Goal: Task Accomplishment & Management: Complete application form

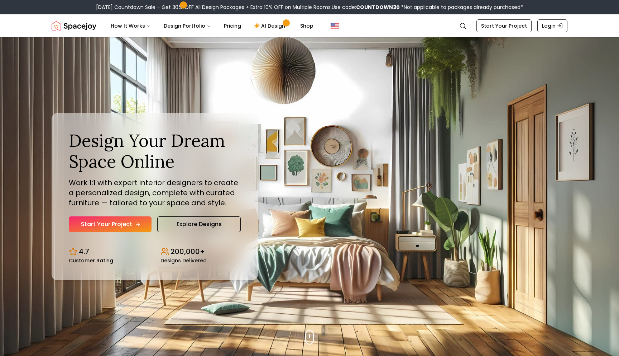
click at [130, 223] on link "Start Your Project" at bounding box center [110, 224] width 83 height 16
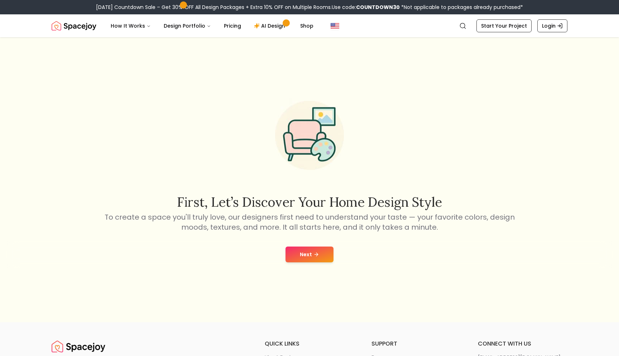
click at [307, 253] on button "Next" at bounding box center [310, 254] width 48 height 16
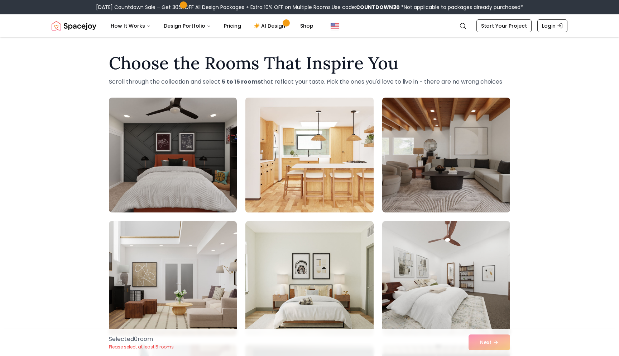
click at [340, 204] on img at bounding box center [309, 155] width 134 height 120
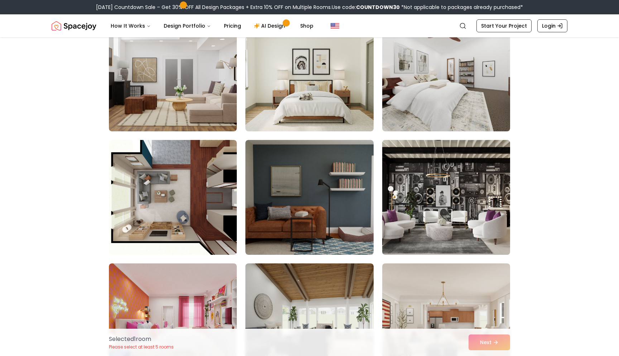
scroll to position [243, 0]
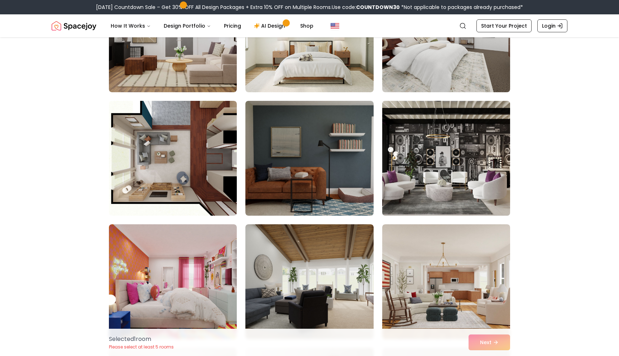
click at [432, 184] on img at bounding box center [446, 158] width 134 height 120
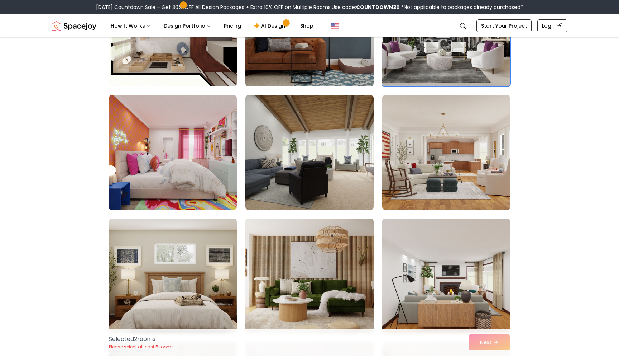
scroll to position [396, 0]
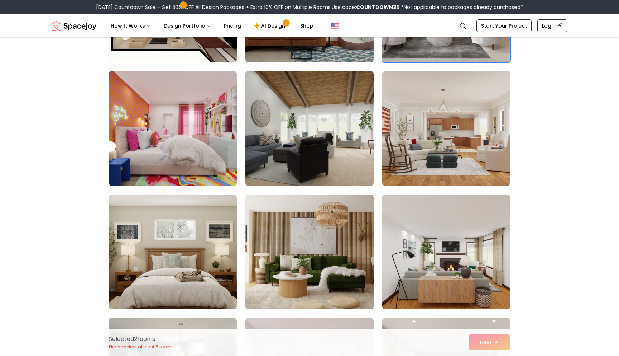
click at [338, 145] on img at bounding box center [309, 128] width 134 height 120
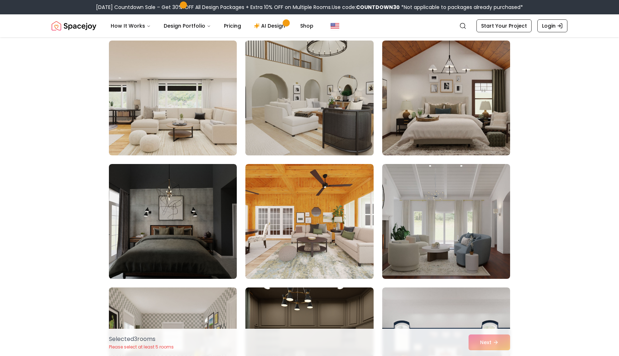
scroll to position [1167, 0]
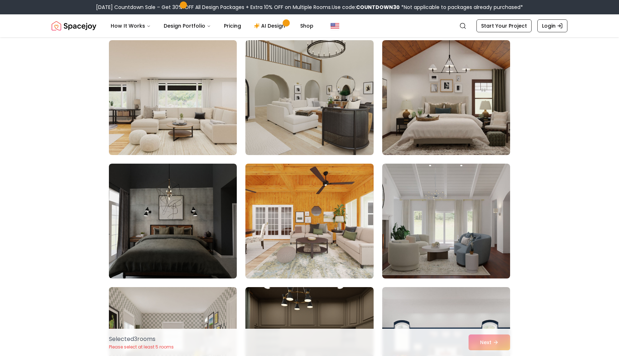
click at [316, 248] on img at bounding box center [309, 221] width 134 height 120
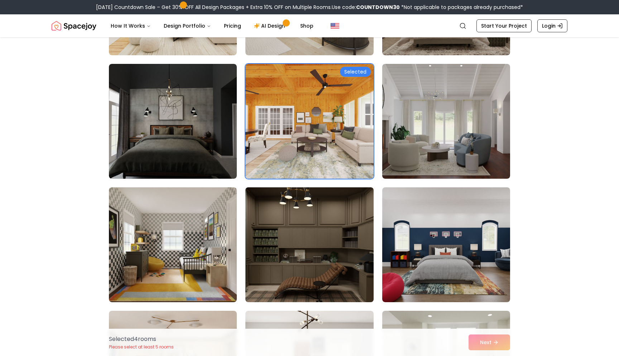
scroll to position [1270, 0]
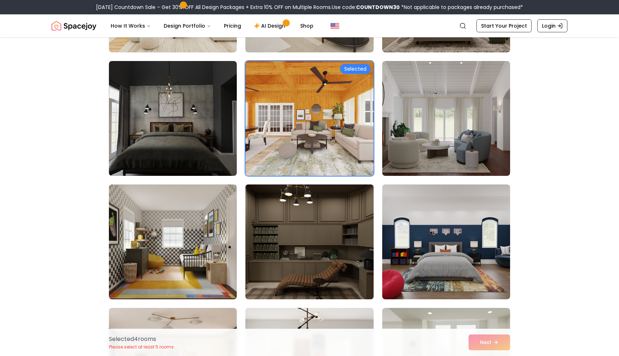
click at [292, 248] on img at bounding box center [309, 241] width 134 height 120
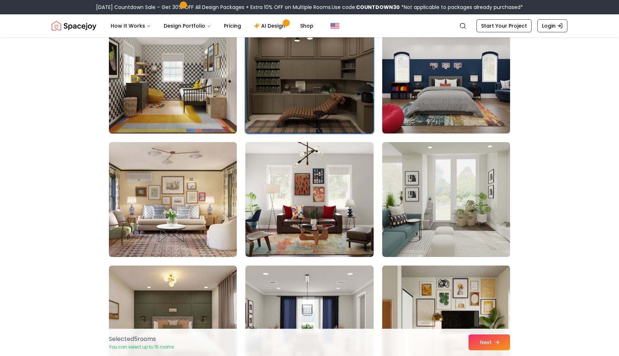
click at [483, 344] on button "Next" at bounding box center [490, 342] width 42 height 16
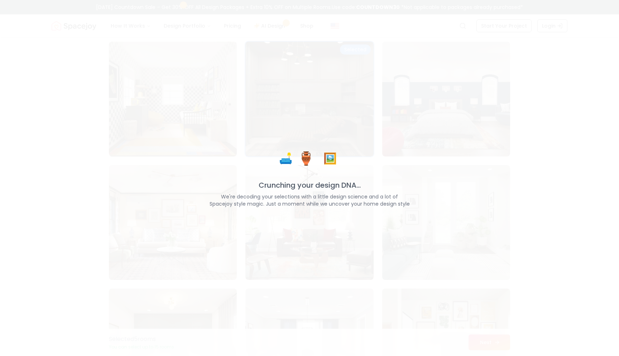
scroll to position [1458, 0]
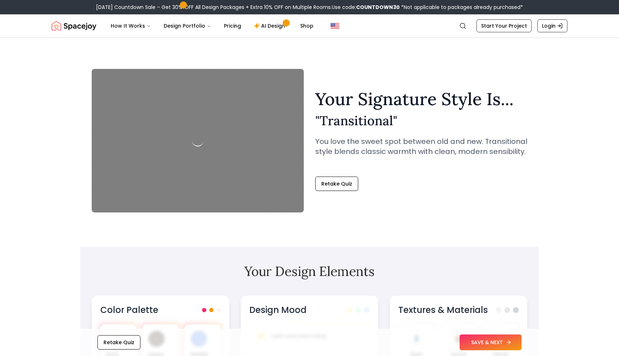
click at [481, 337] on button "SAVE & NEXT" at bounding box center [491, 342] width 62 height 16
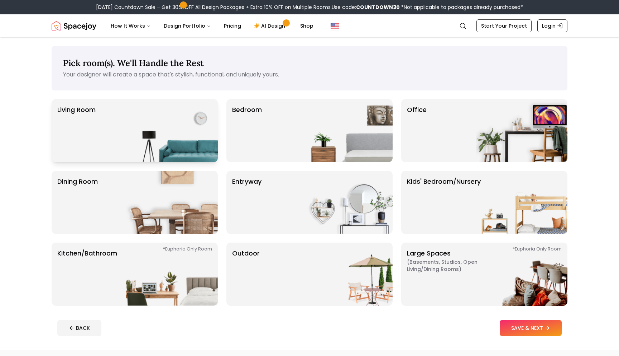
click at [181, 124] on img at bounding box center [172, 130] width 92 height 63
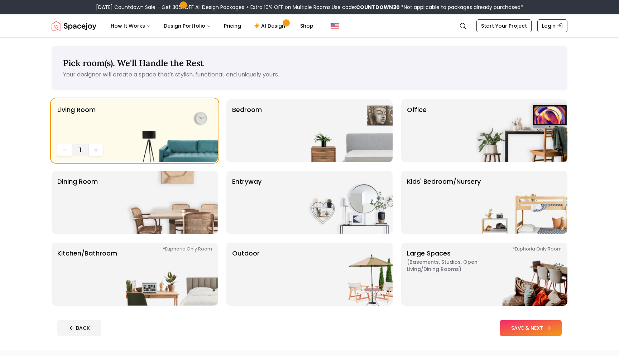
click at [527, 328] on button "SAVE & NEXT" at bounding box center [531, 328] width 62 height 16
